Goal: Find contact information: Find contact information

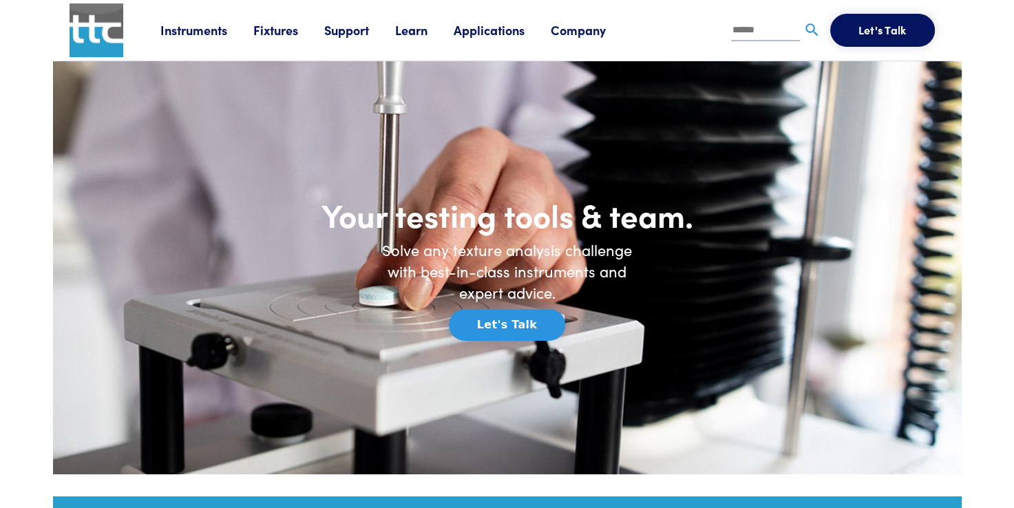
click at [567, 37] on link "Company" at bounding box center [591, 29] width 81 height 17
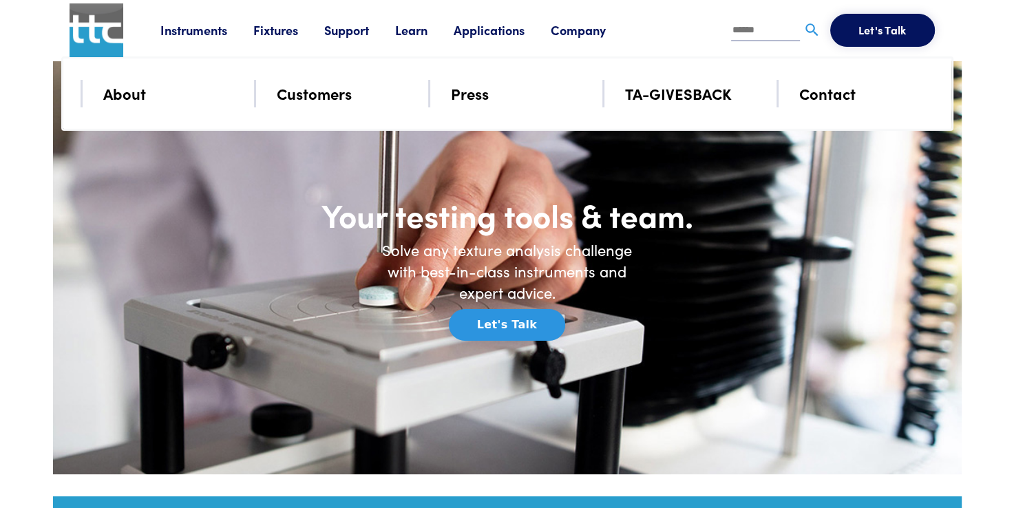
click at [567, 34] on link "Company" at bounding box center [591, 29] width 81 height 17
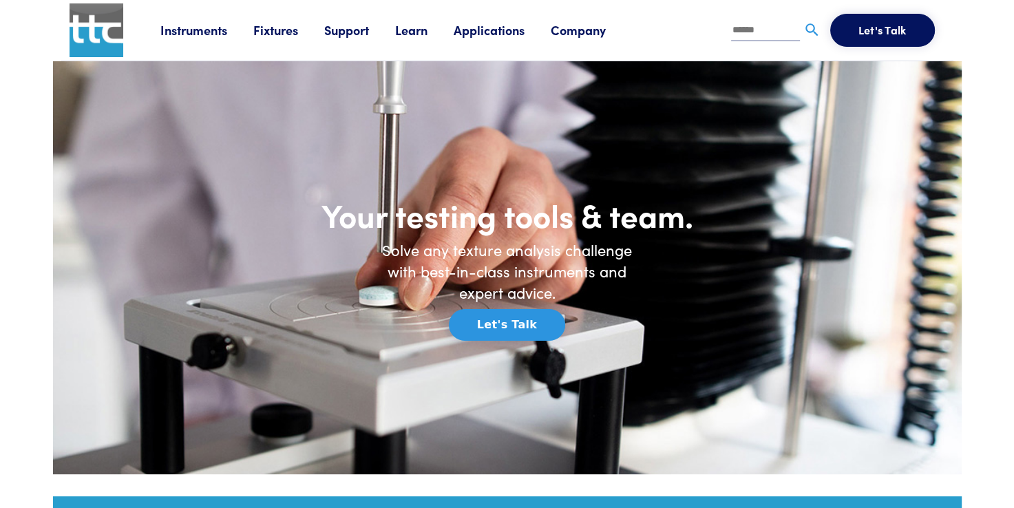
click at [567, 34] on link "Company" at bounding box center [591, 29] width 81 height 17
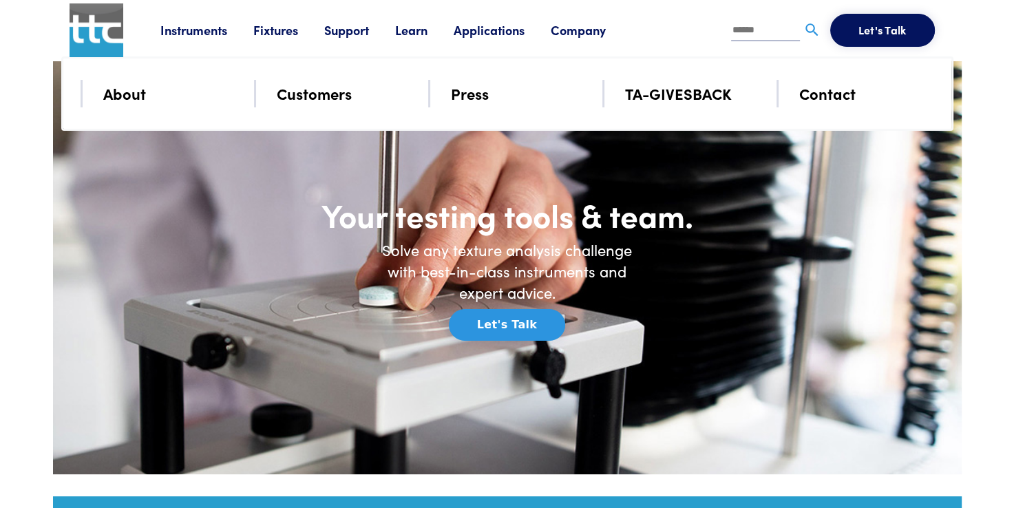
click at [575, 27] on link "Company" at bounding box center [591, 29] width 81 height 17
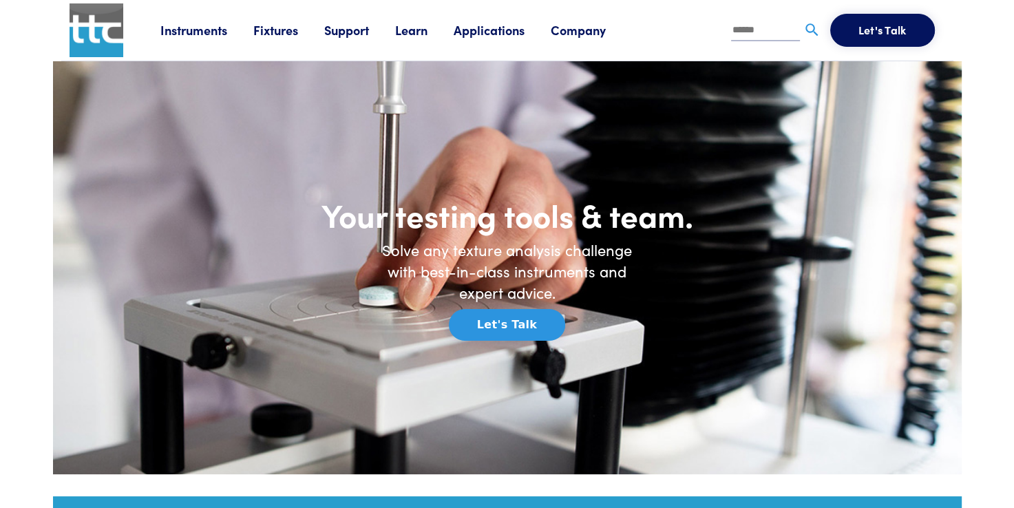
click at [575, 27] on link "Company" at bounding box center [591, 29] width 81 height 17
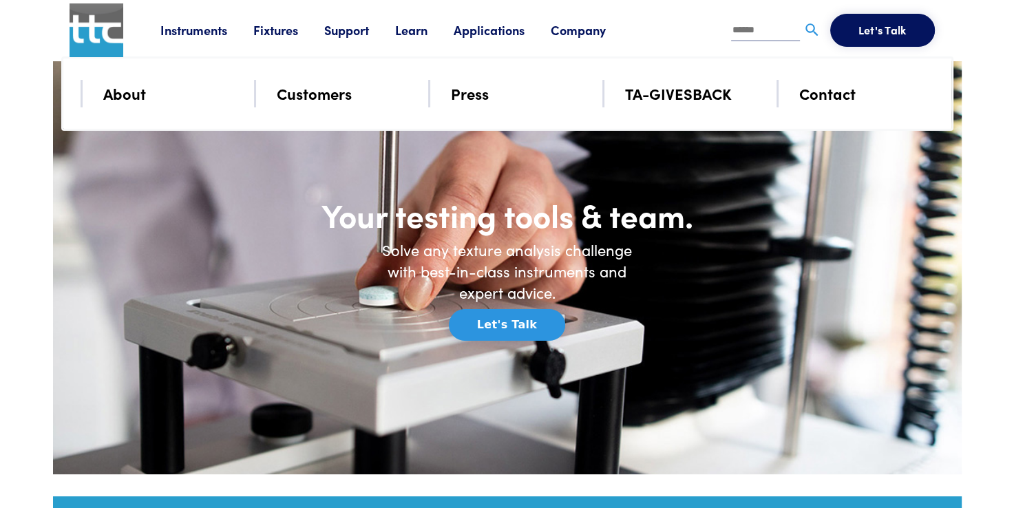
click at [823, 94] on link "Contact" at bounding box center [827, 93] width 56 height 24
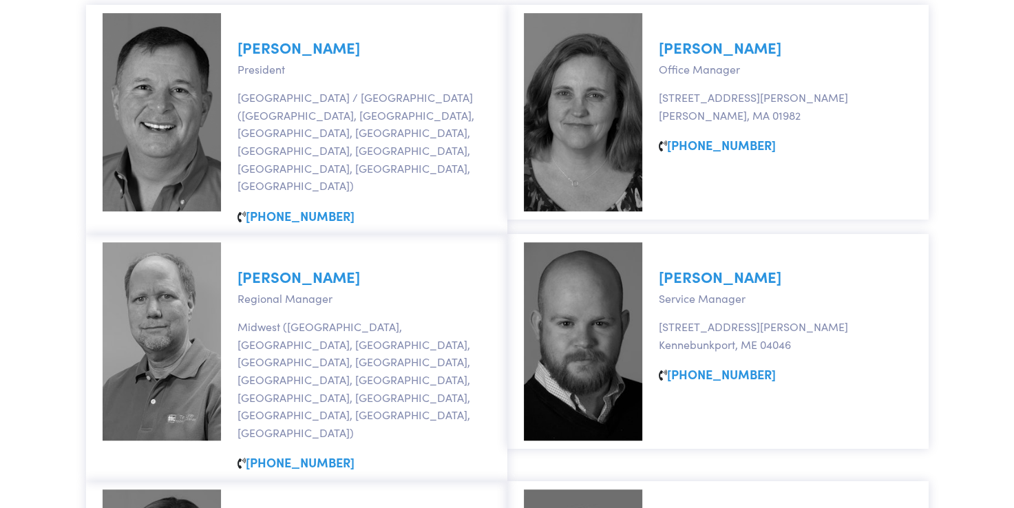
scroll to position [688, 0]
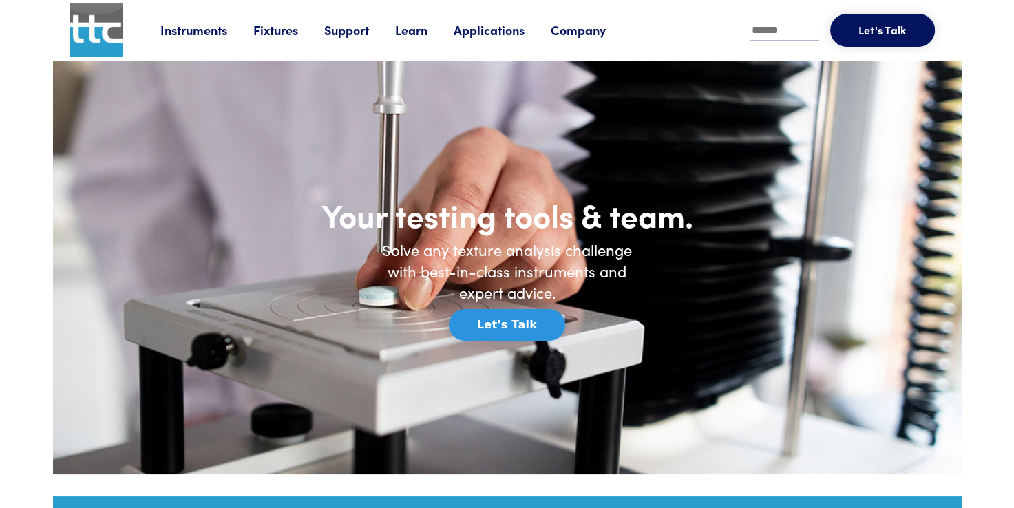
click at [583, 32] on link "Company" at bounding box center [591, 29] width 81 height 17
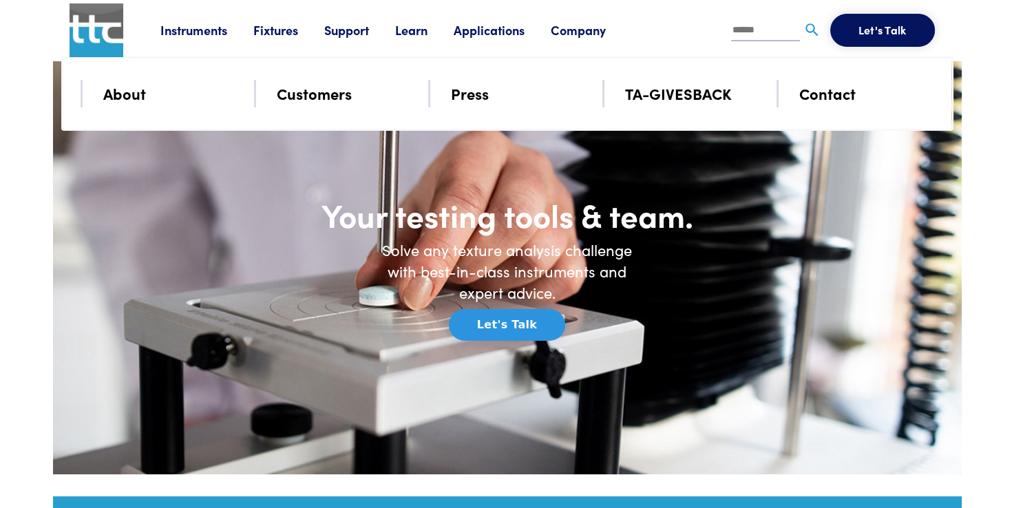
click at [126, 99] on link "About" at bounding box center [124, 93] width 43 height 24
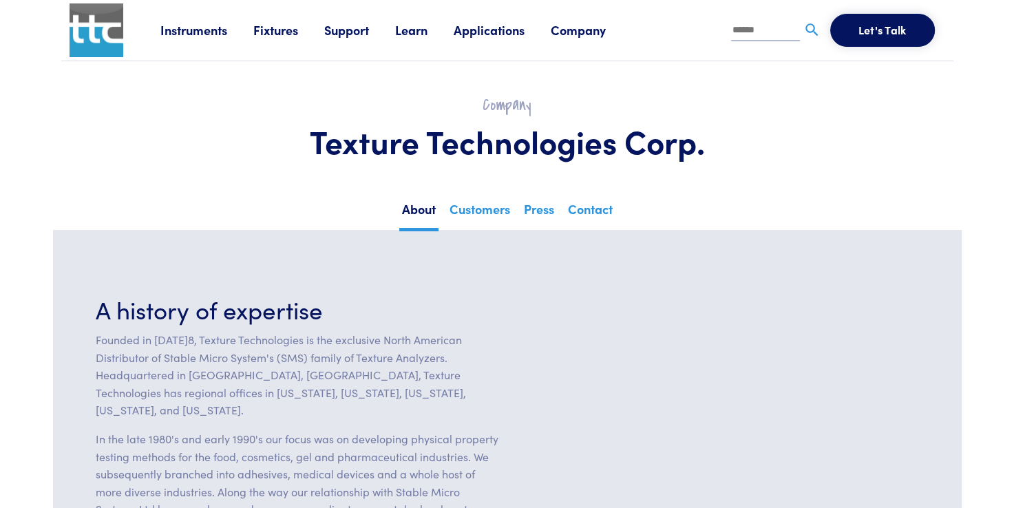
scroll to position [69, 0]
